Goal: Task Accomplishment & Management: Use online tool/utility

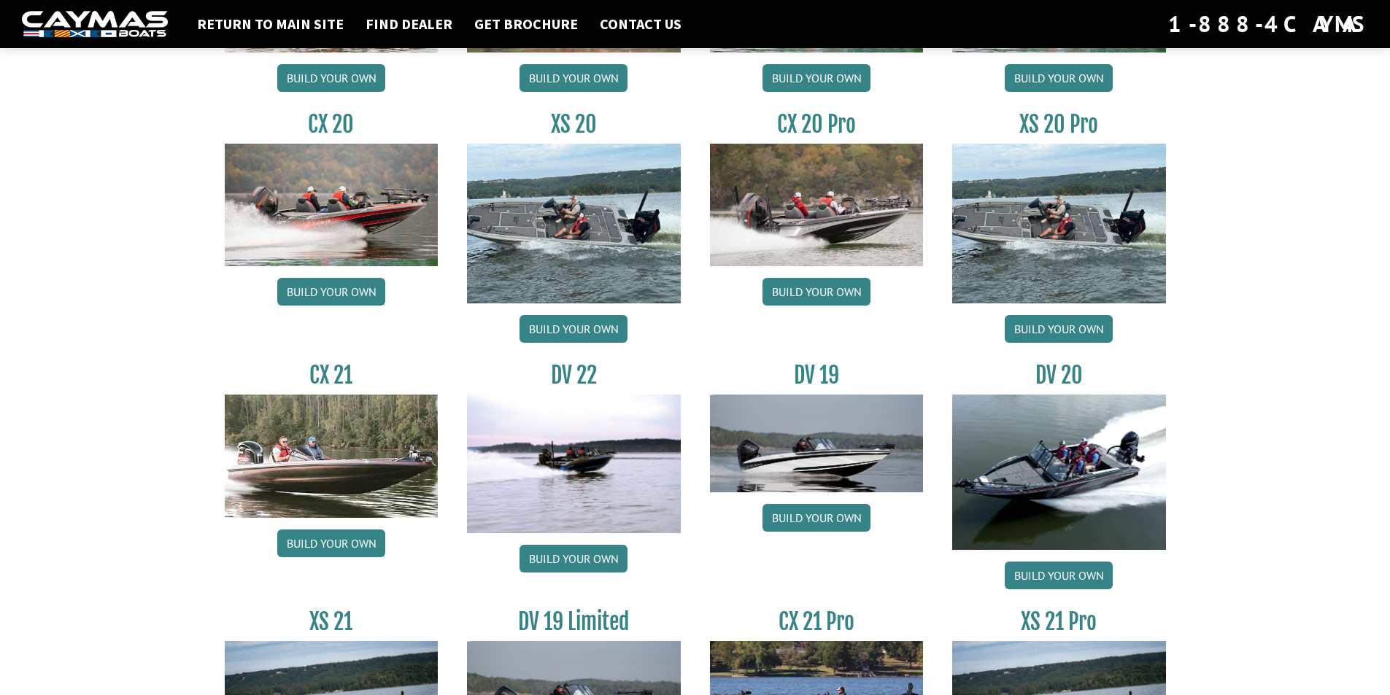
scroll to position [1459, 0]
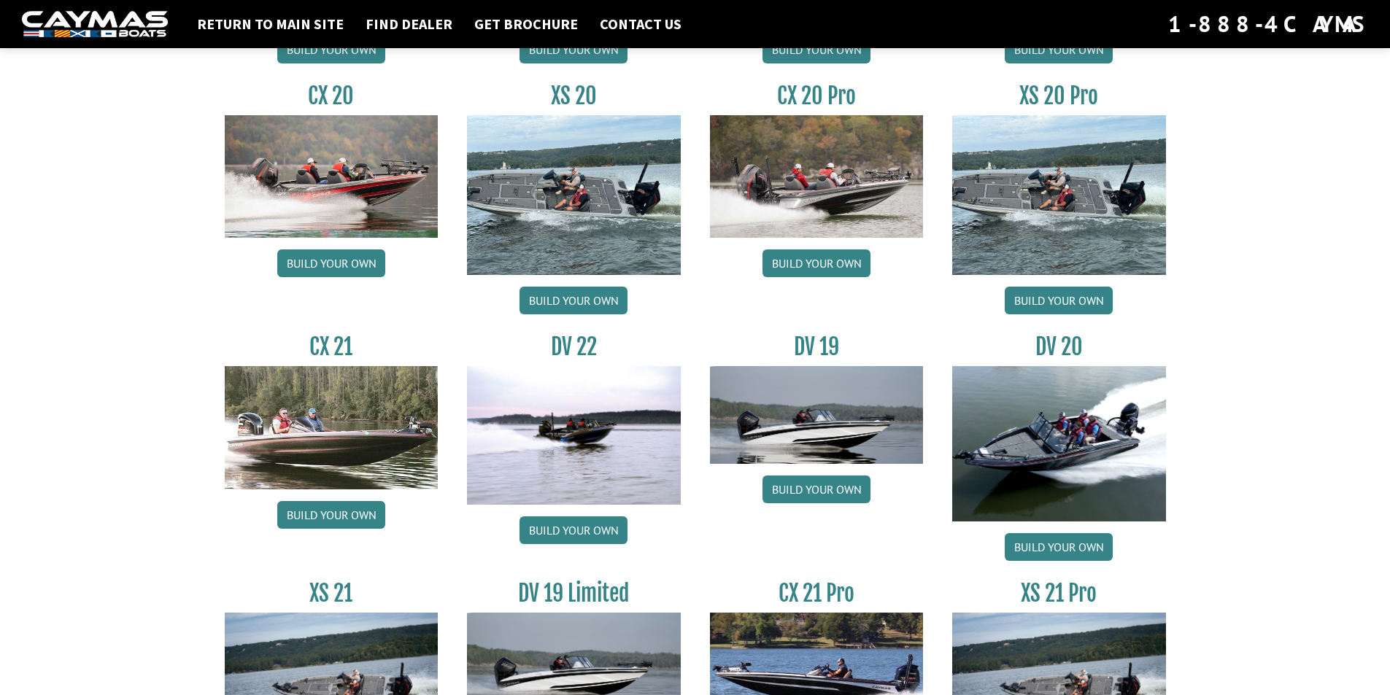
click at [347, 461] on img at bounding box center [332, 427] width 214 height 123
click at [340, 511] on link "Build your own" at bounding box center [331, 515] width 108 height 28
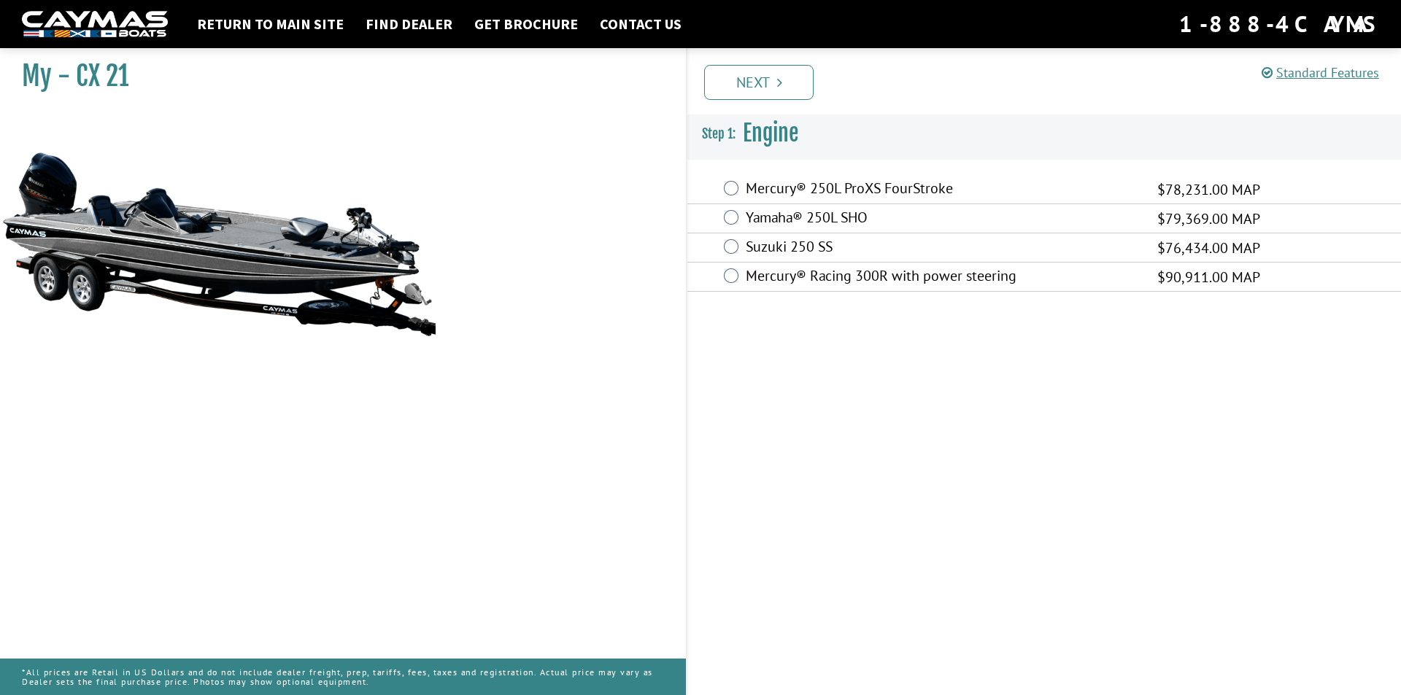
click at [738, 220] on div "Yamaha® 250L SHO $79,369.00 MAP" at bounding box center [1043, 218] width 713 height 29
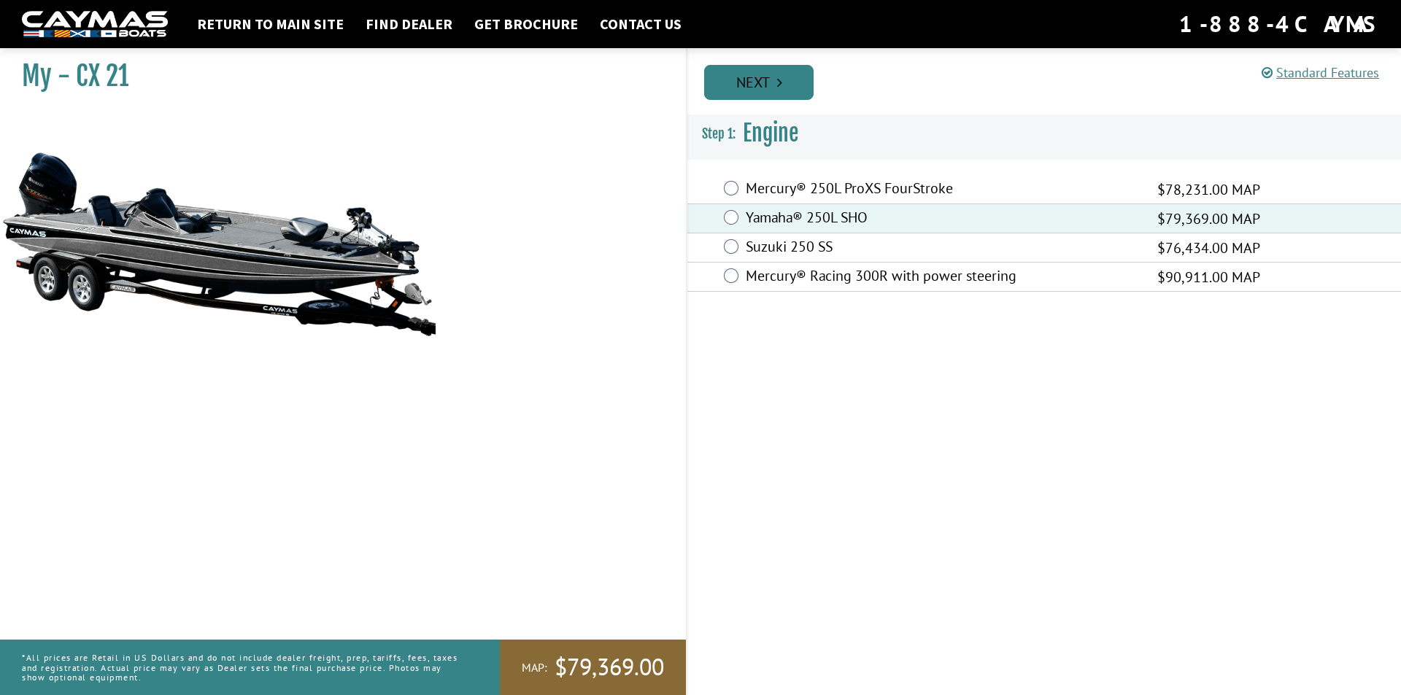
click at [750, 80] on link "Next" at bounding box center [758, 82] width 109 height 35
